Goal: Find specific page/section: Find specific page/section

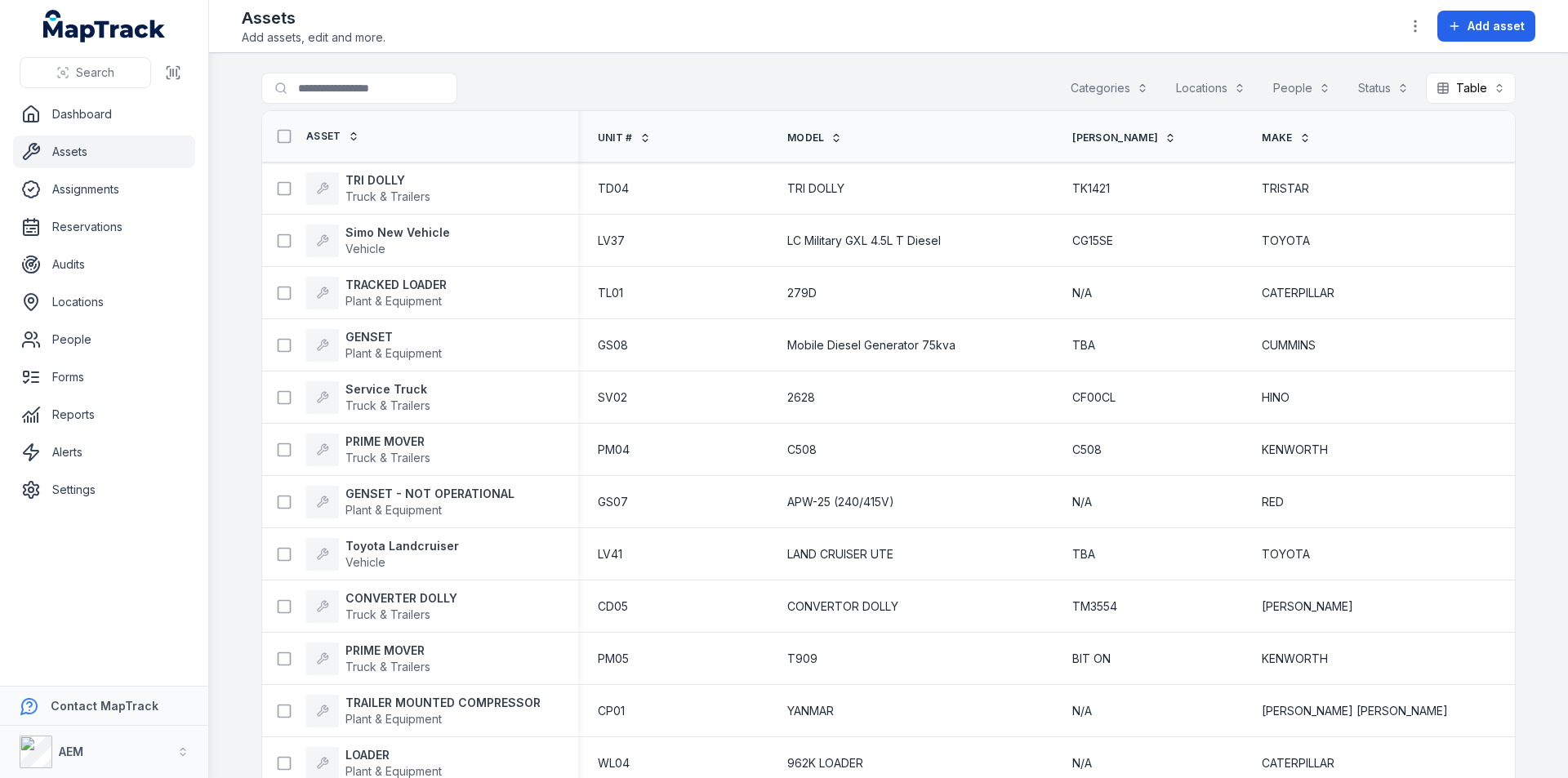
click at [595, 132] on th "Unit #" at bounding box center [673, 137] width 189 height 51
click at [648, 135] on icon at bounding box center [645, 135] width 5 height 3
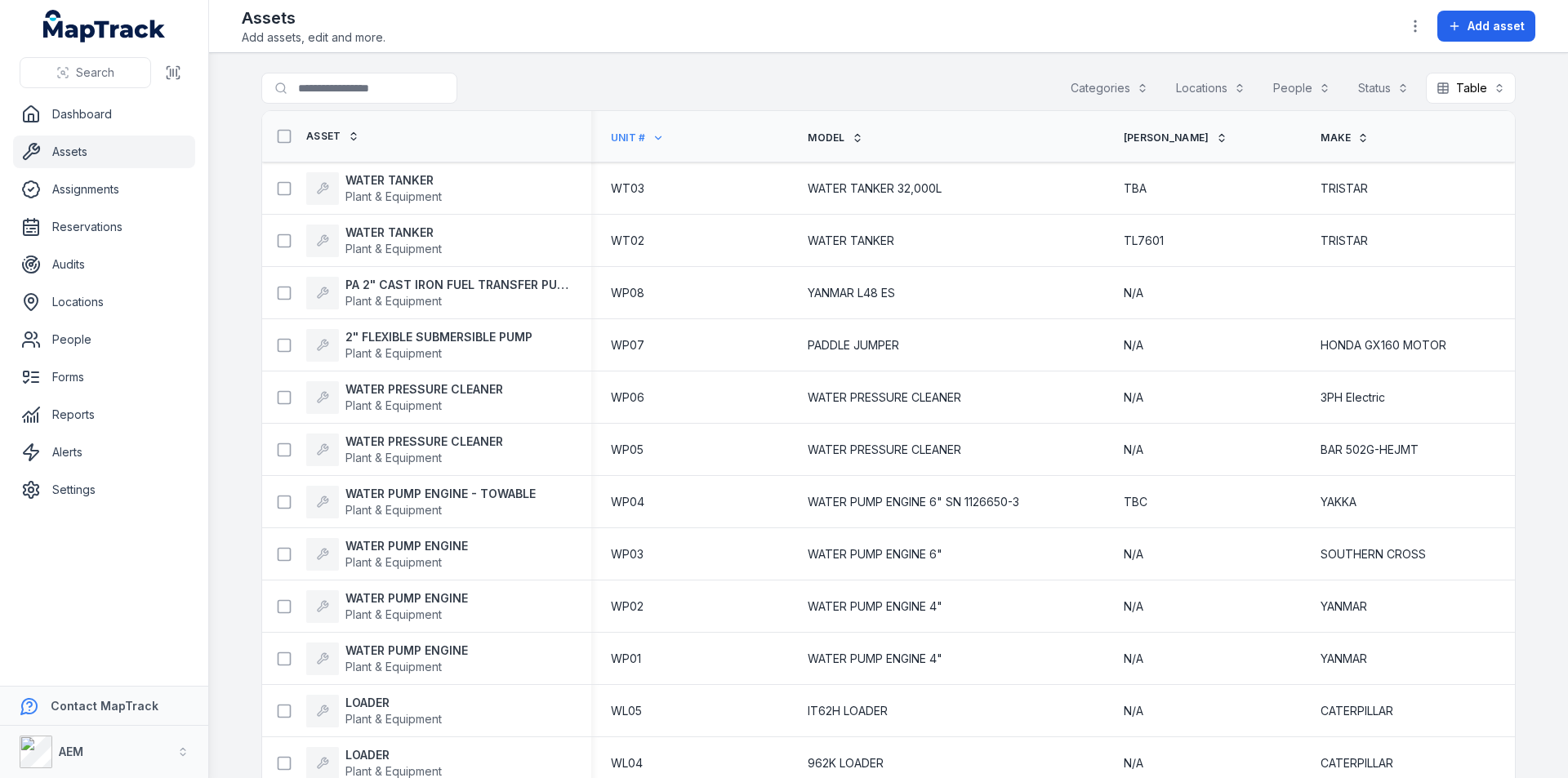
click at [641, 141] on link "Unit #" at bounding box center [637, 138] width 53 height 13
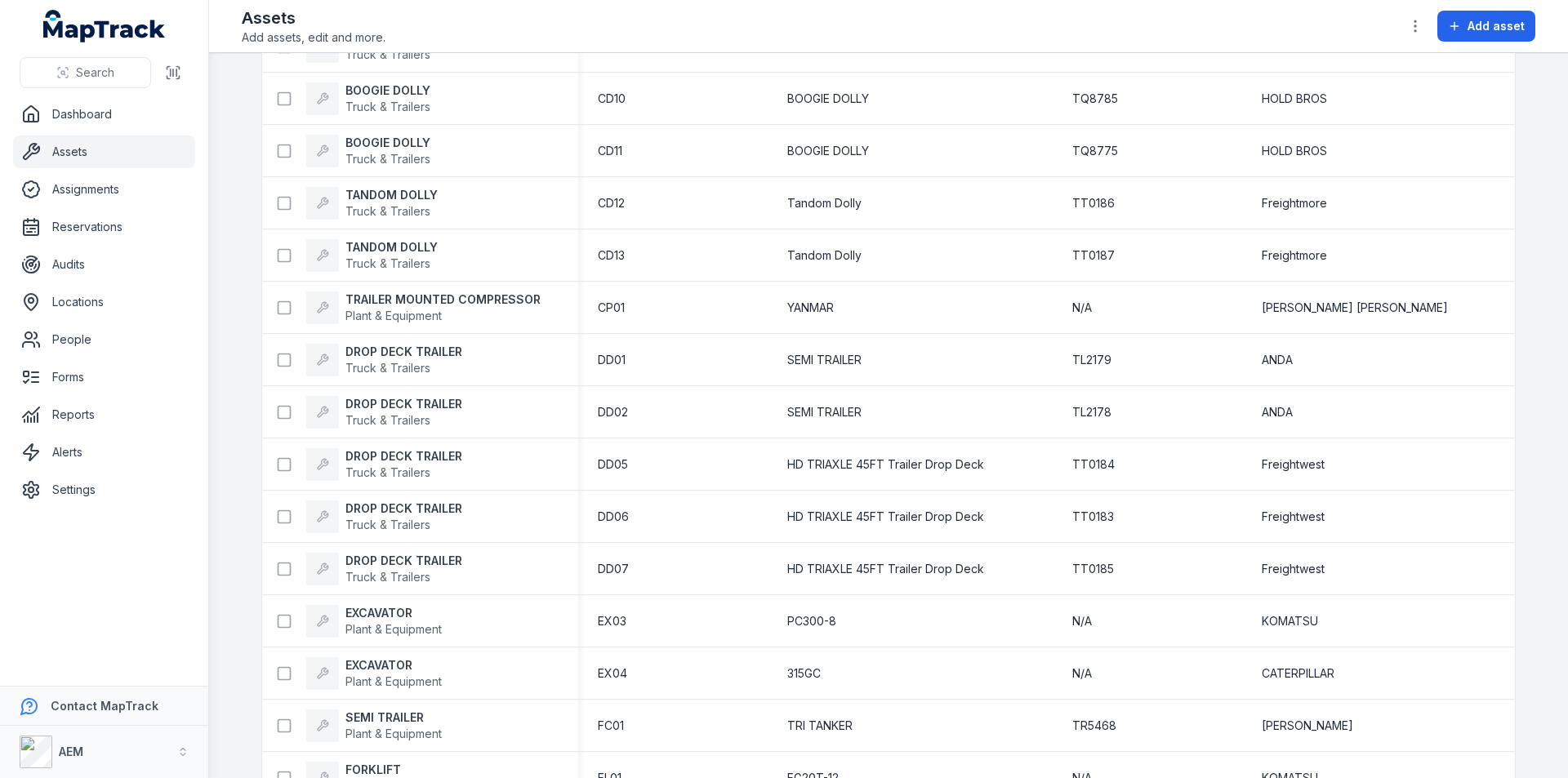
scroll to position [409, 0]
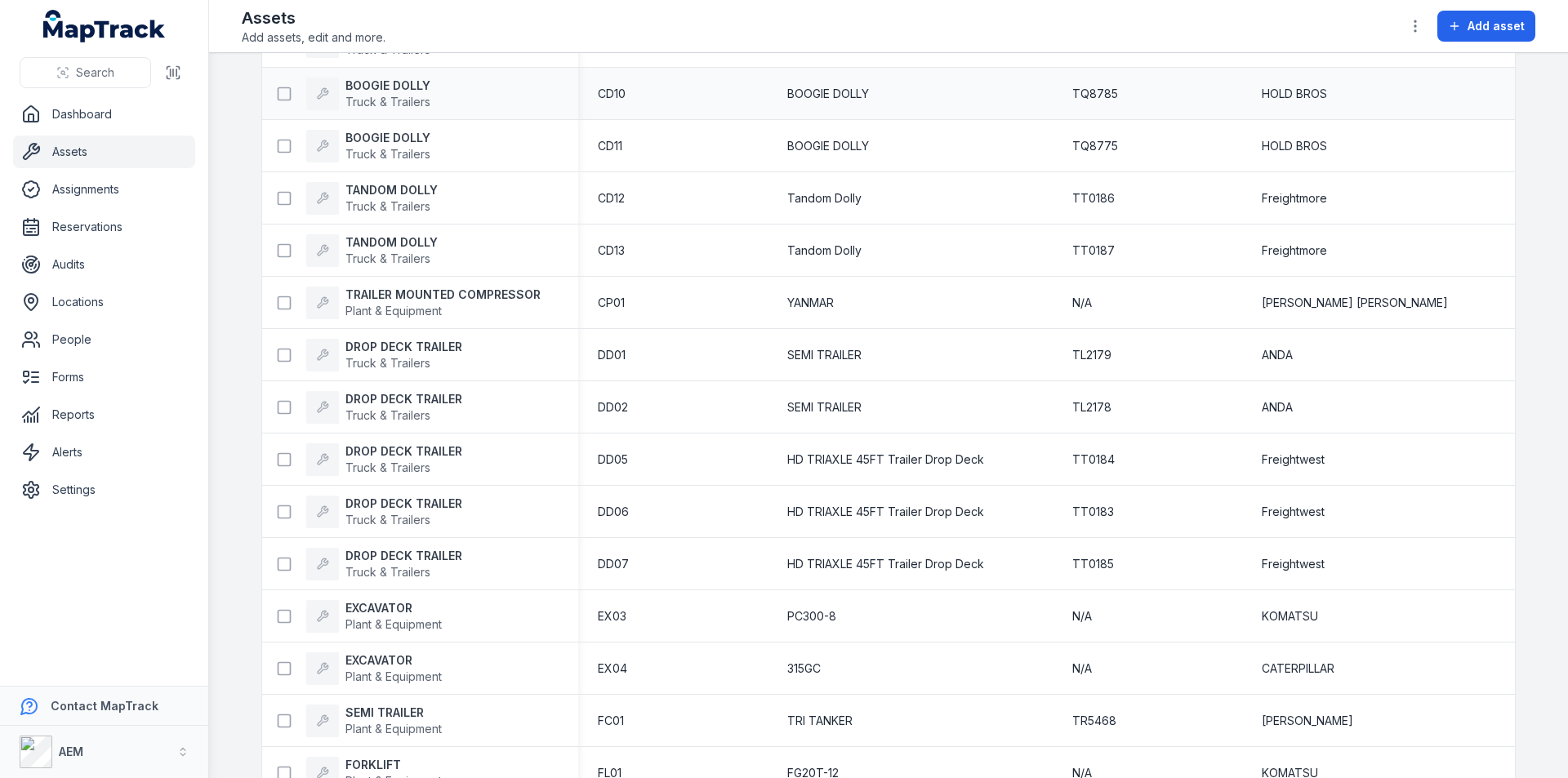
click at [802, 84] on div "BOOGIE DOLLY" at bounding box center [910, 94] width 285 height 29
